Goal: Communication & Community: Answer question/provide support

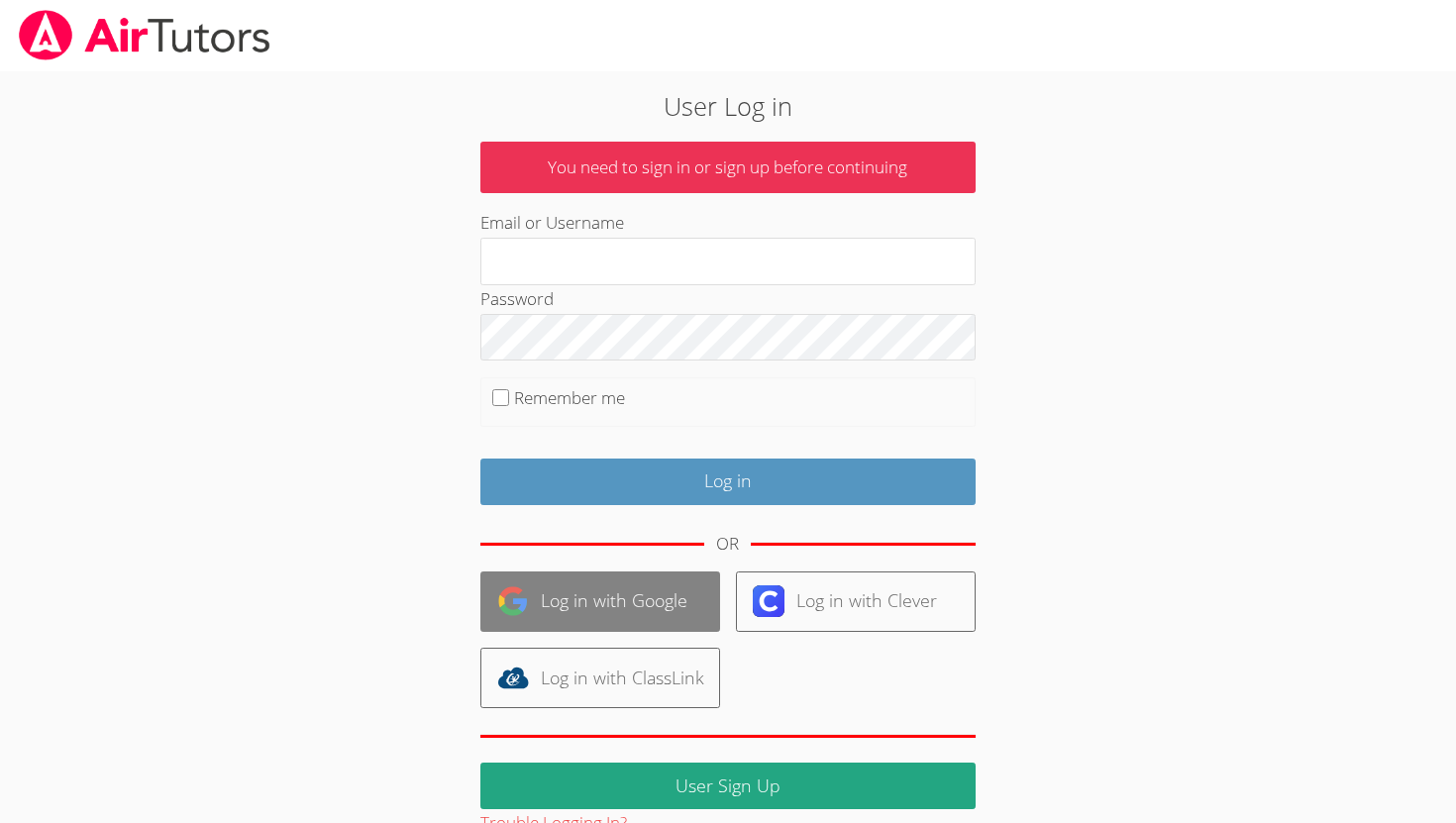
click at [671, 596] on link "Log in with Google" at bounding box center [600, 602] width 239 height 61
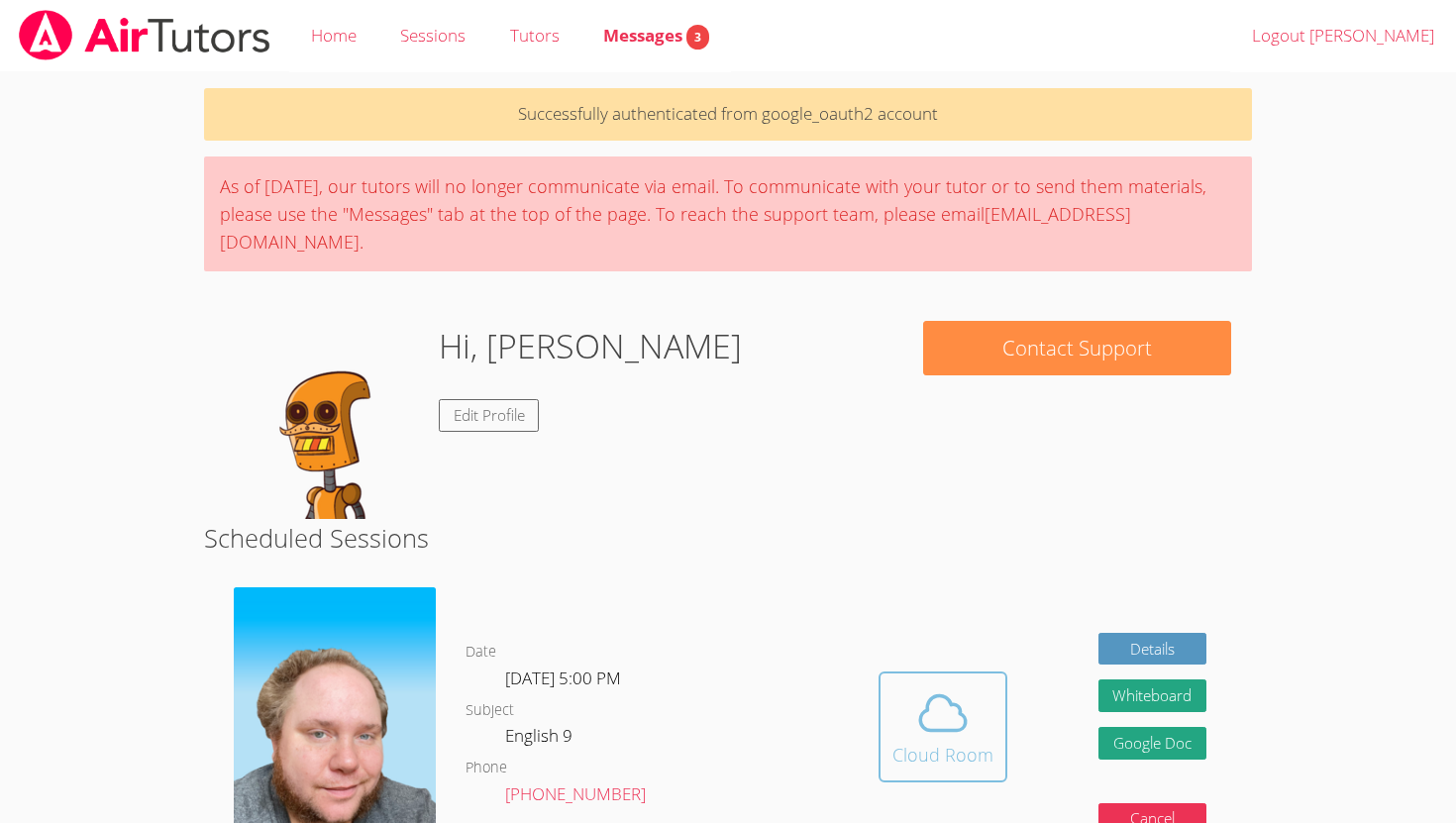
click at [933, 685] on icon at bounding box center [943, 713] width 56 height 56
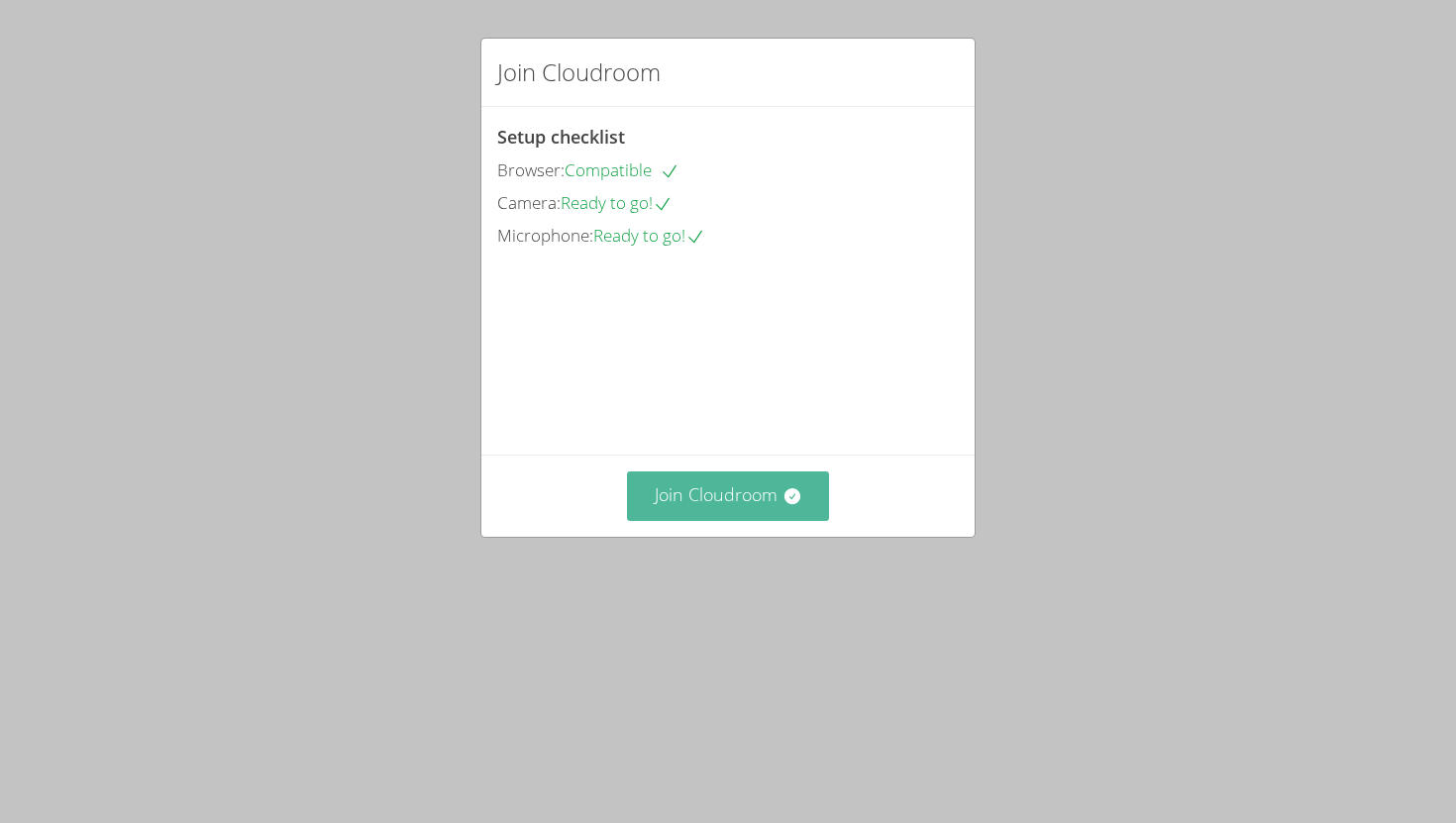
click at [734, 520] on button "Join Cloudroom" at bounding box center [729, 496] width 203 height 49
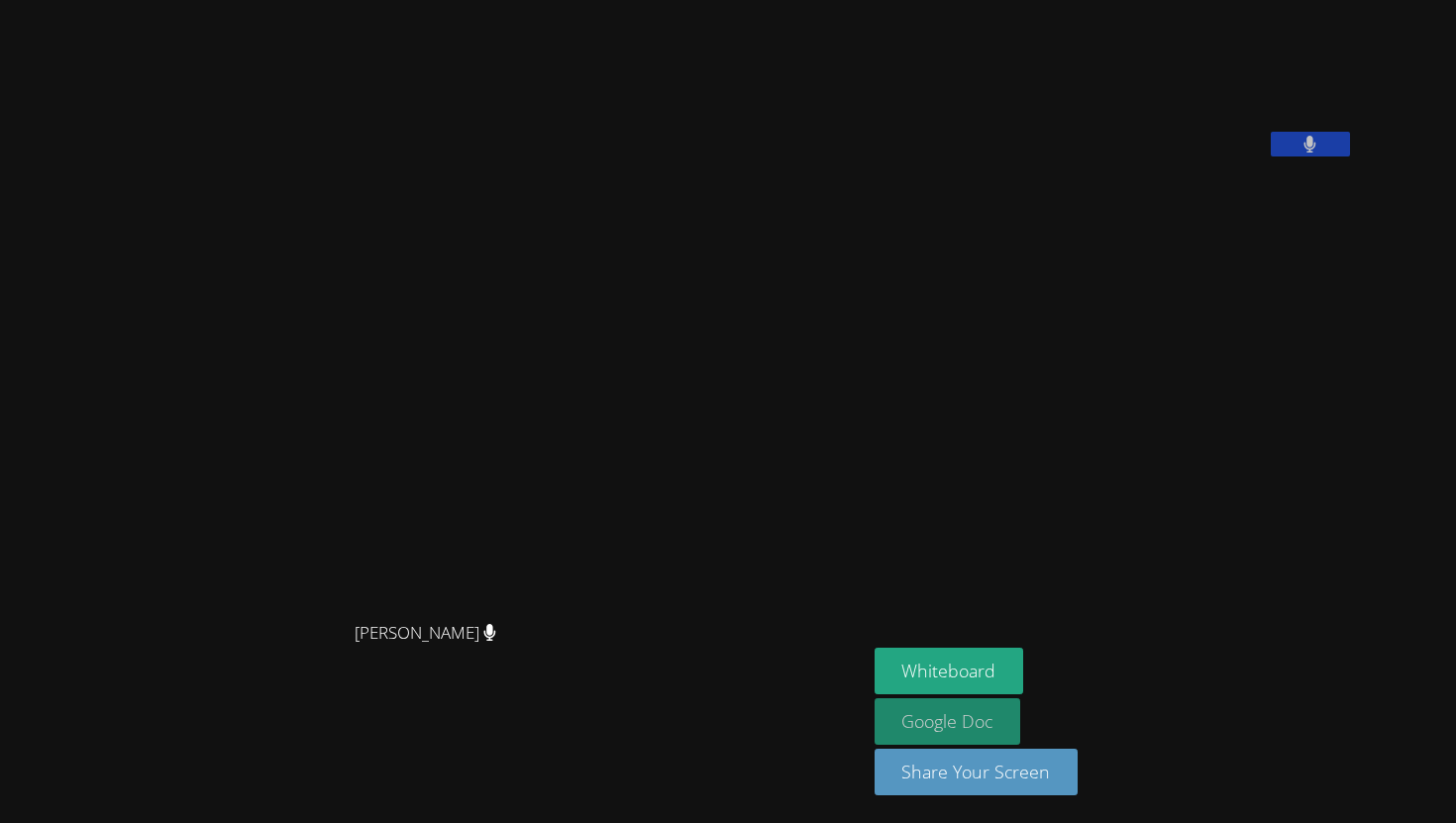
click at [1021, 717] on link "Google Doc" at bounding box center [947, 721] width 147 height 47
